Goal: Communication & Community: Answer question/provide support

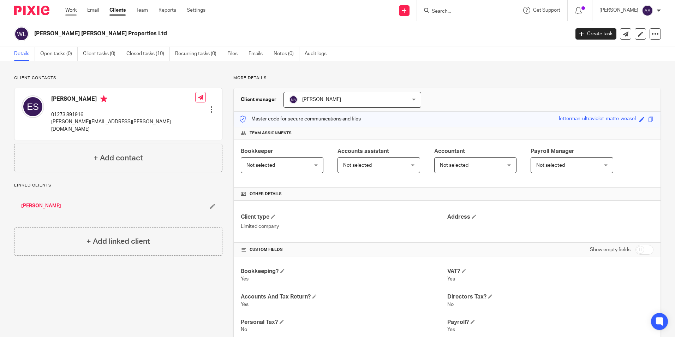
click at [73, 8] on link "Work" at bounding box center [70, 10] width 11 height 7
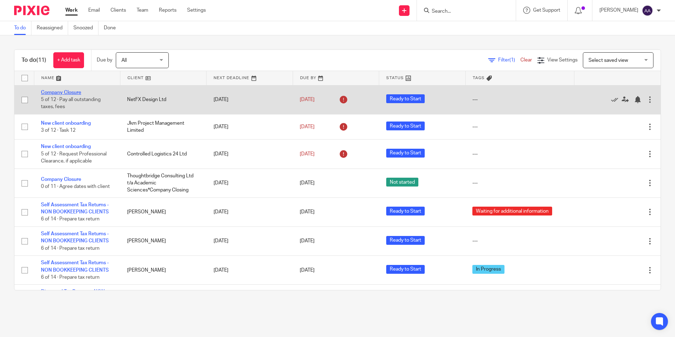
click at [62, 91] on link "Company Closure" at bounding box center [61, 92] width 40 height 5
click at [65, 94] on link "Company Closure" at bounding box center [61, 92] width 40 height 5
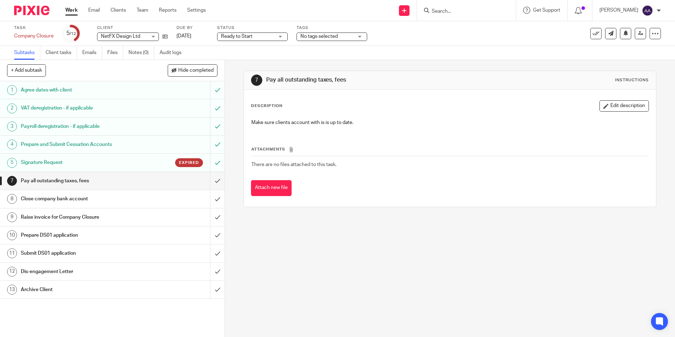
click at [458, 11] on input "Search" at bounding box center [463, 11] width 64 height 6
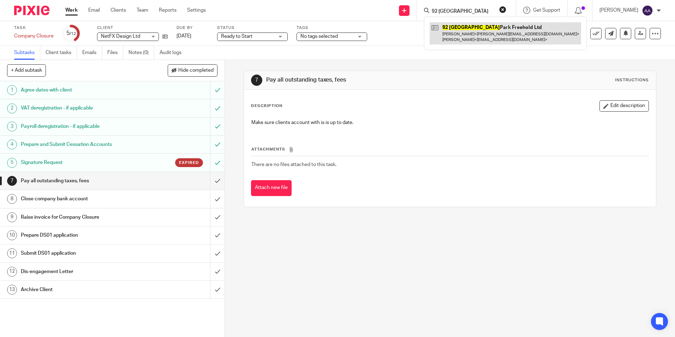
type input "92 aberdeen"
click at [470, 25] on link at bounding box center [505, 33] width 151 height 22
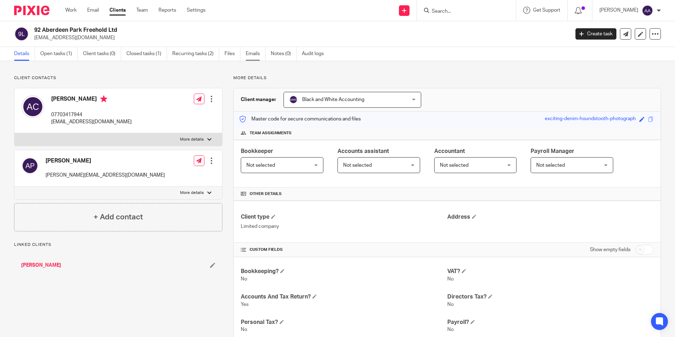
click at [252, 55] on link "Emails" at bounding box center [256, 54] width 20 height 14
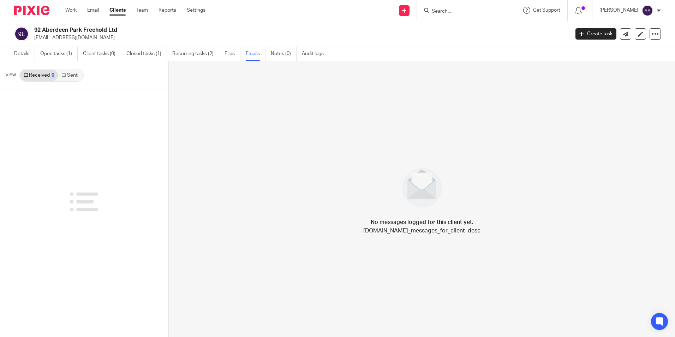
click at [65, 72] on link "Sent" at bounding box center [70, 75] width 25 height 11
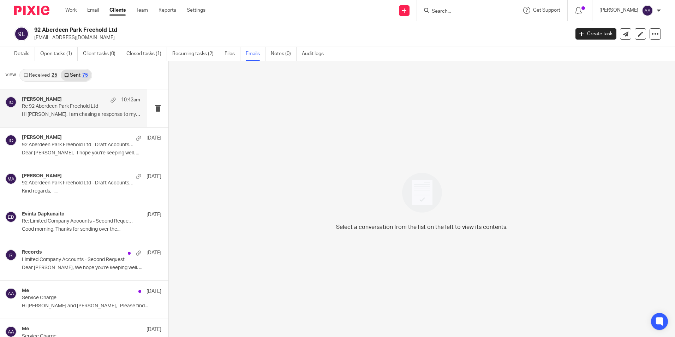
click at [74, 99] on div "[PERSON_NAME] 10:42am" at bounding box center [81, 99] width 118 height 7
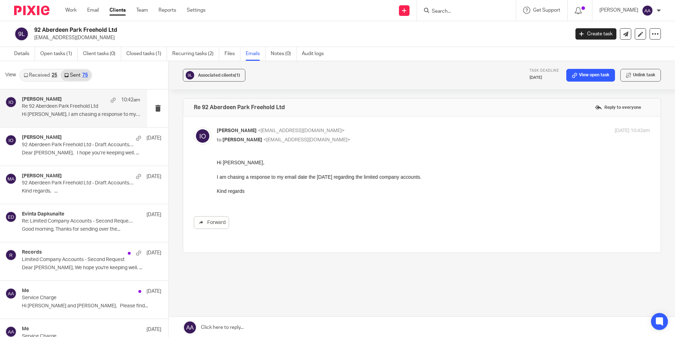
click at [484, 304] on div "Associated clients (1) Task deadline [DATE] View open task Unlink task Re 92 Ab…" at bounding box center [422, 199] width 506 height 277
click at [609, 210] on div "Forward" at bounding box center [422, 194] width 456 height 70
click at [630, 123] on label at bounding box center [421, 185] width 477 height 136
click at [194, 127] on input "checkbox" at bounding box center [193, 127] width 0 height 0
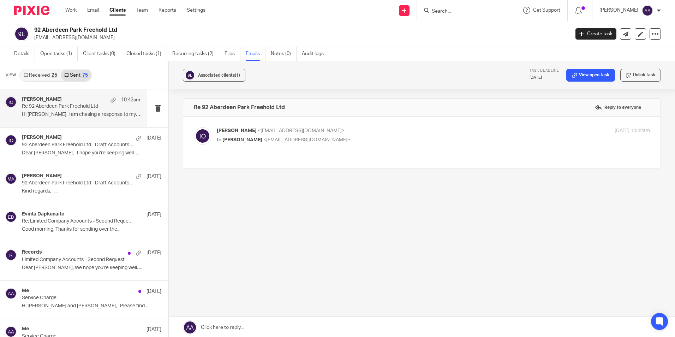
click at [615, 134] on p "[DATE] 10:42am" at bounding box center [632, 130] width 35 height 7
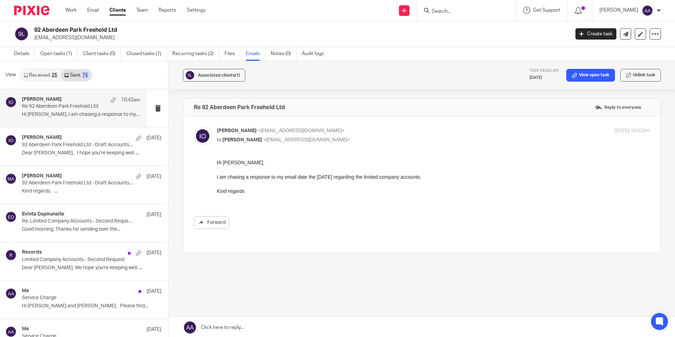
click at [615, 128] on p "[DATE] 10:42am" at bounding box center [632, 130] width 35 height 7
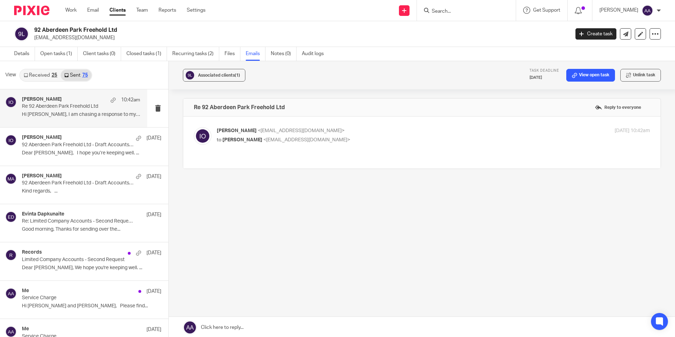
click at [618, 127] on p "[DATE] 10:42am" at bounding box center [632, 130] width 35 height 7
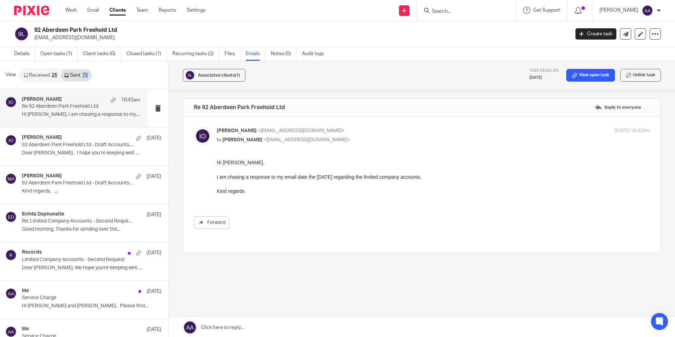
click at [630, 133] on p "[DATE] 10:42am" at bounding box center [632, 130] width 35 height 7
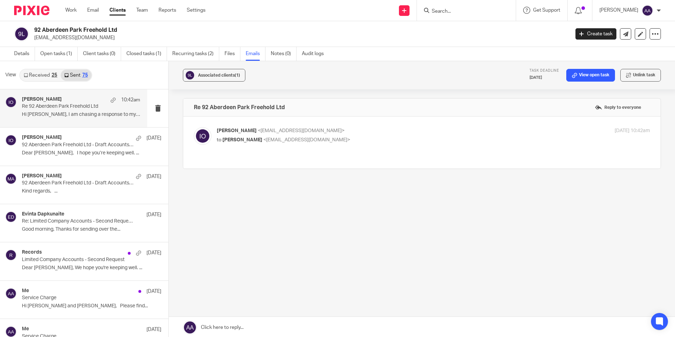
click at [463, 226] on div "Associated clients (1) Task deadline [DATE] View open task Unlink task Re 92 Ab…" at bounding box center [422, 199] width 506 height 277
click at [499, 136] on div "[PERSON_NAME] <[EMAIL_ADDRESS][DOMAIN_NAME]> to [PERSON_NAME] <[EMAIL_ADDRESS][…" at bounding box center [433, 136] width 433 height 18
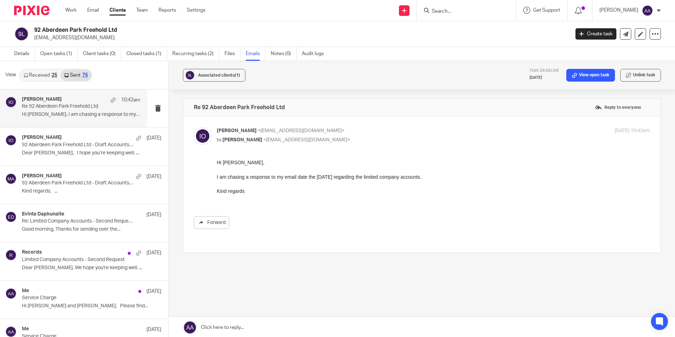
click at [458, 131] on p "[PERSON_NAME] <[EMAIL_ADDRESS][DOMAIN_NAME]>" at bounding box center [361, 130] width 289 height 7
checkbox input "false"
